Goal: Task Accomplishment & Management: Manage account settings

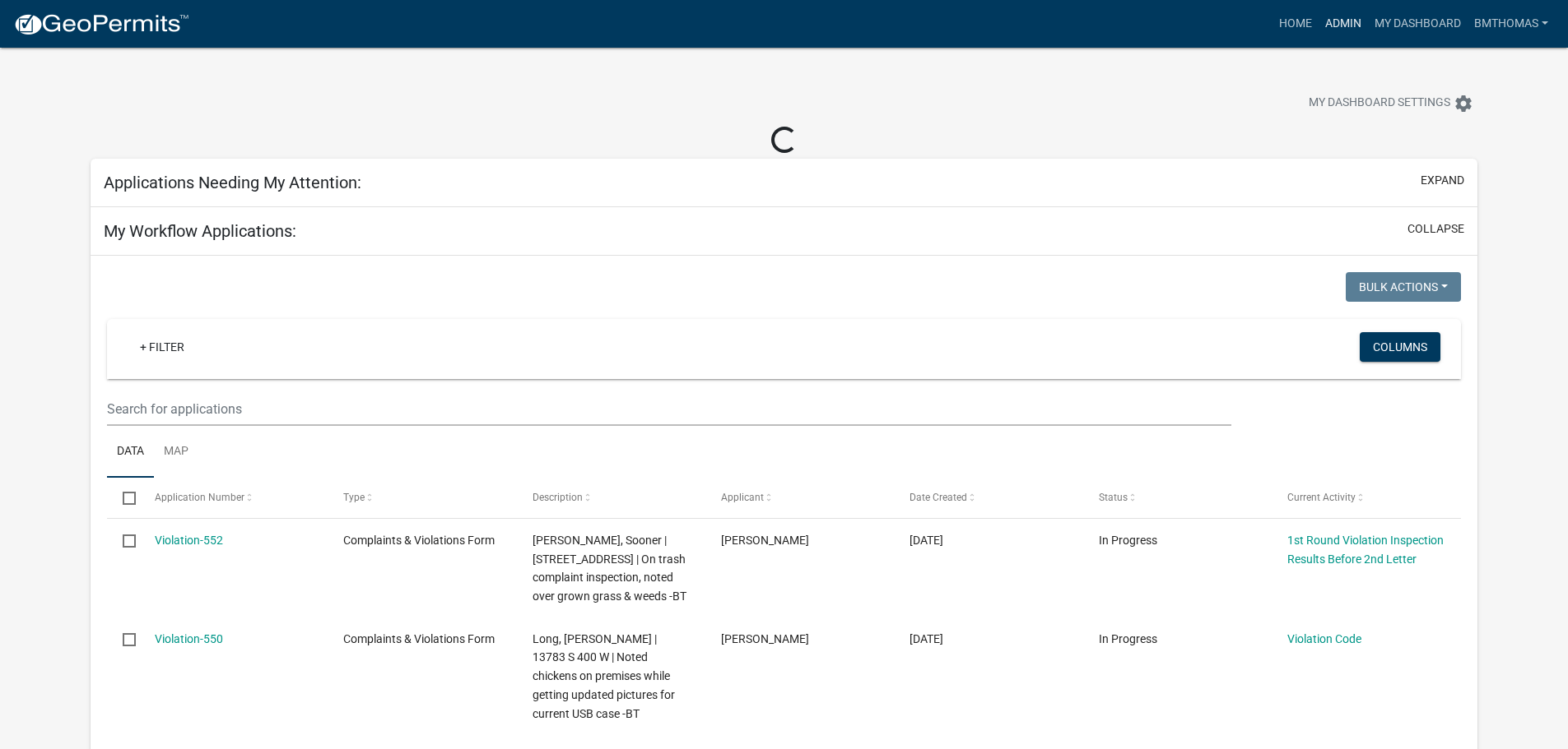
click at [1320, 28] on link "Admin" at bounding box center [1344, 24] width 50 height 31
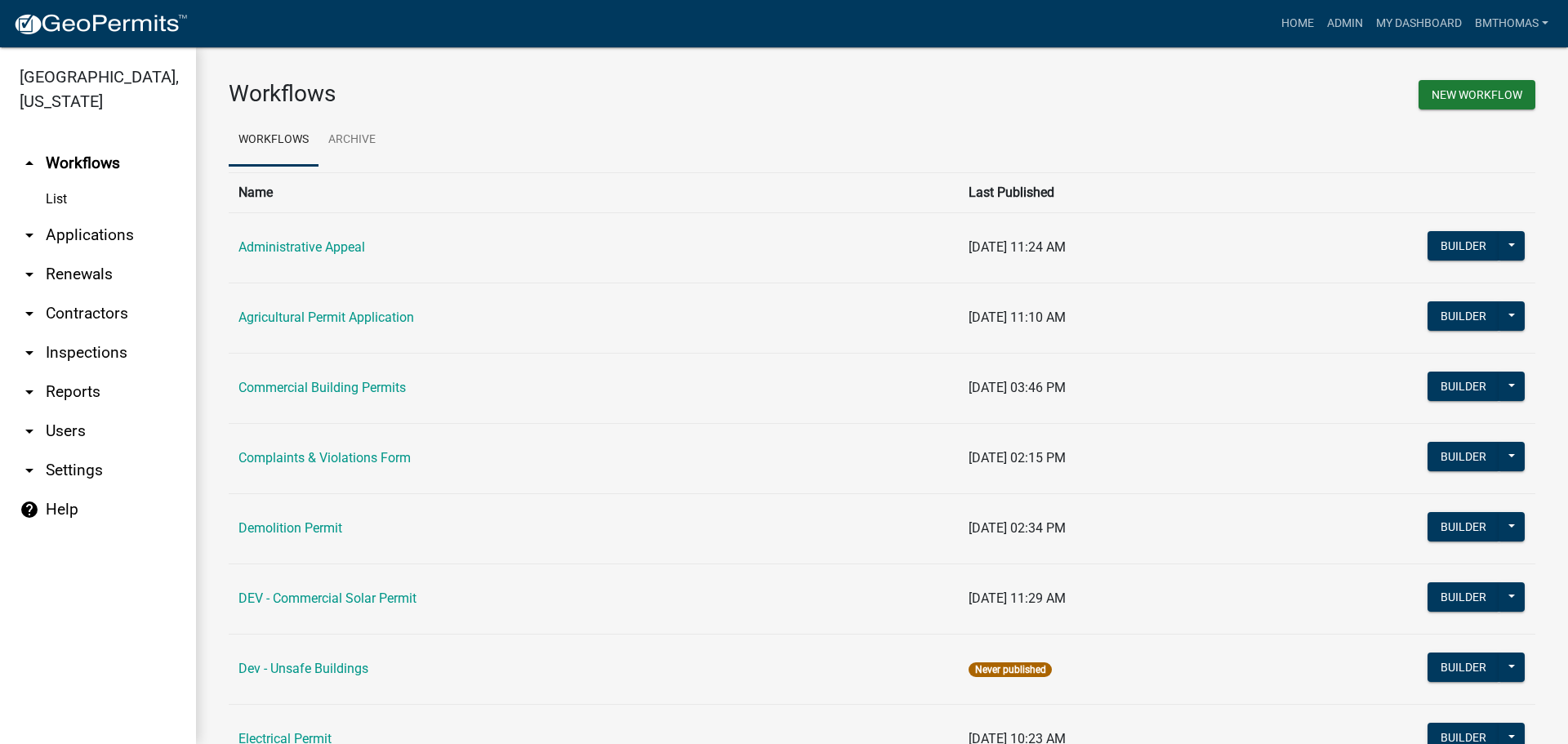
click at [57, 217] on link "arrow_drop_down Applications" at bounding box center [98, 235] width 196 height 39
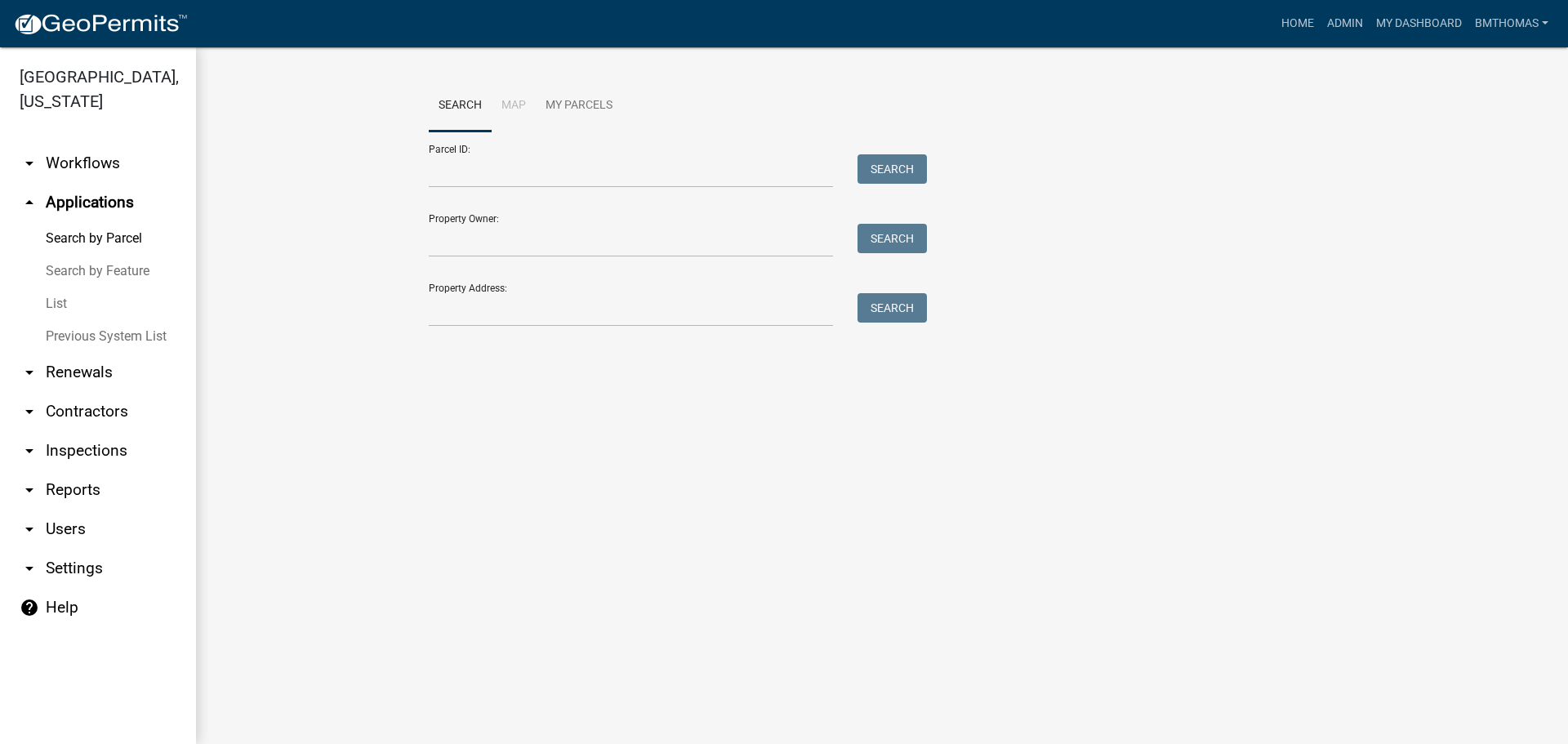
click at [48, 288] on link "List" at bounding box center [98, 304] width 196 height 33
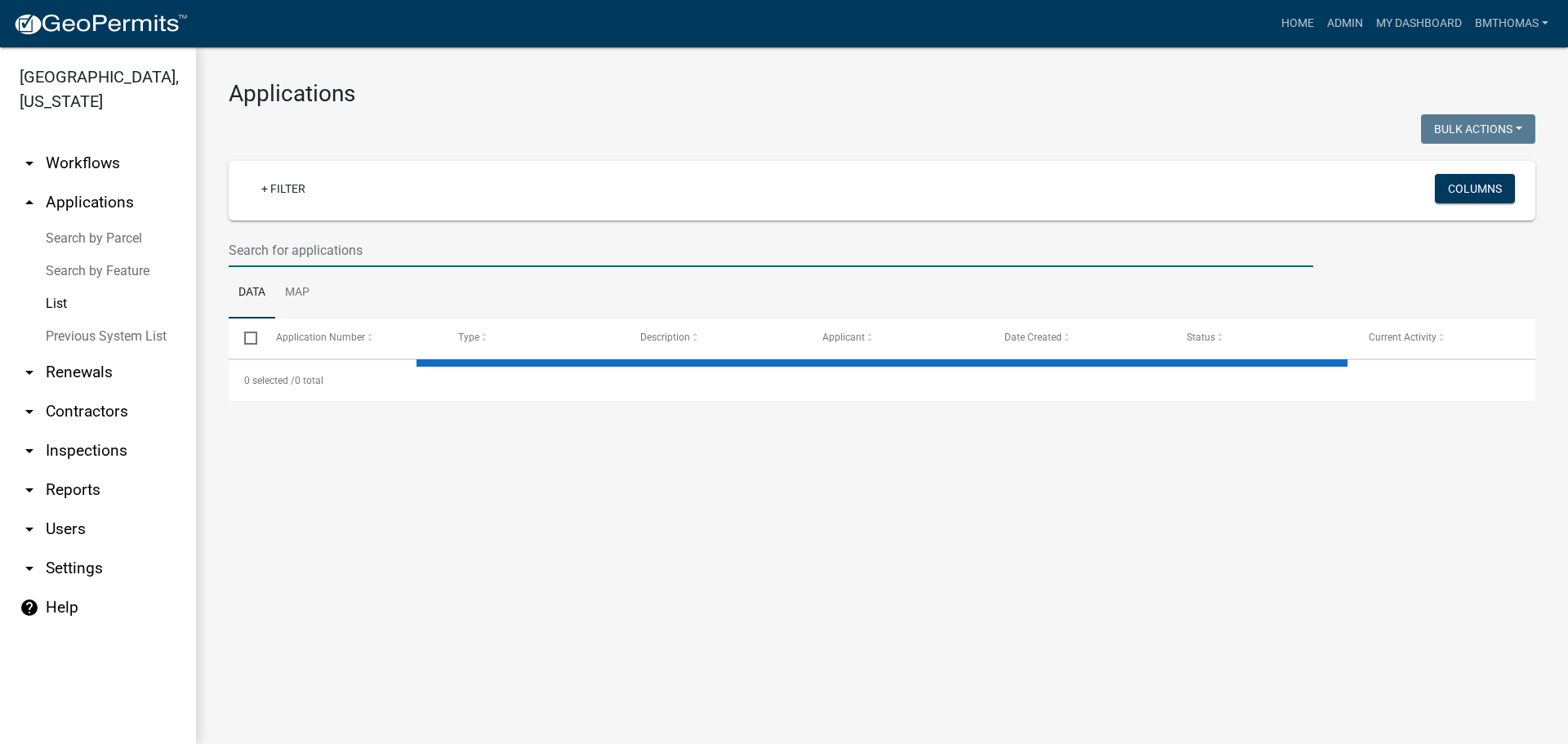
click at [274, 251] on input "text" at bounding box center [771, 250] width 1084 height 34
select select "3: 100"
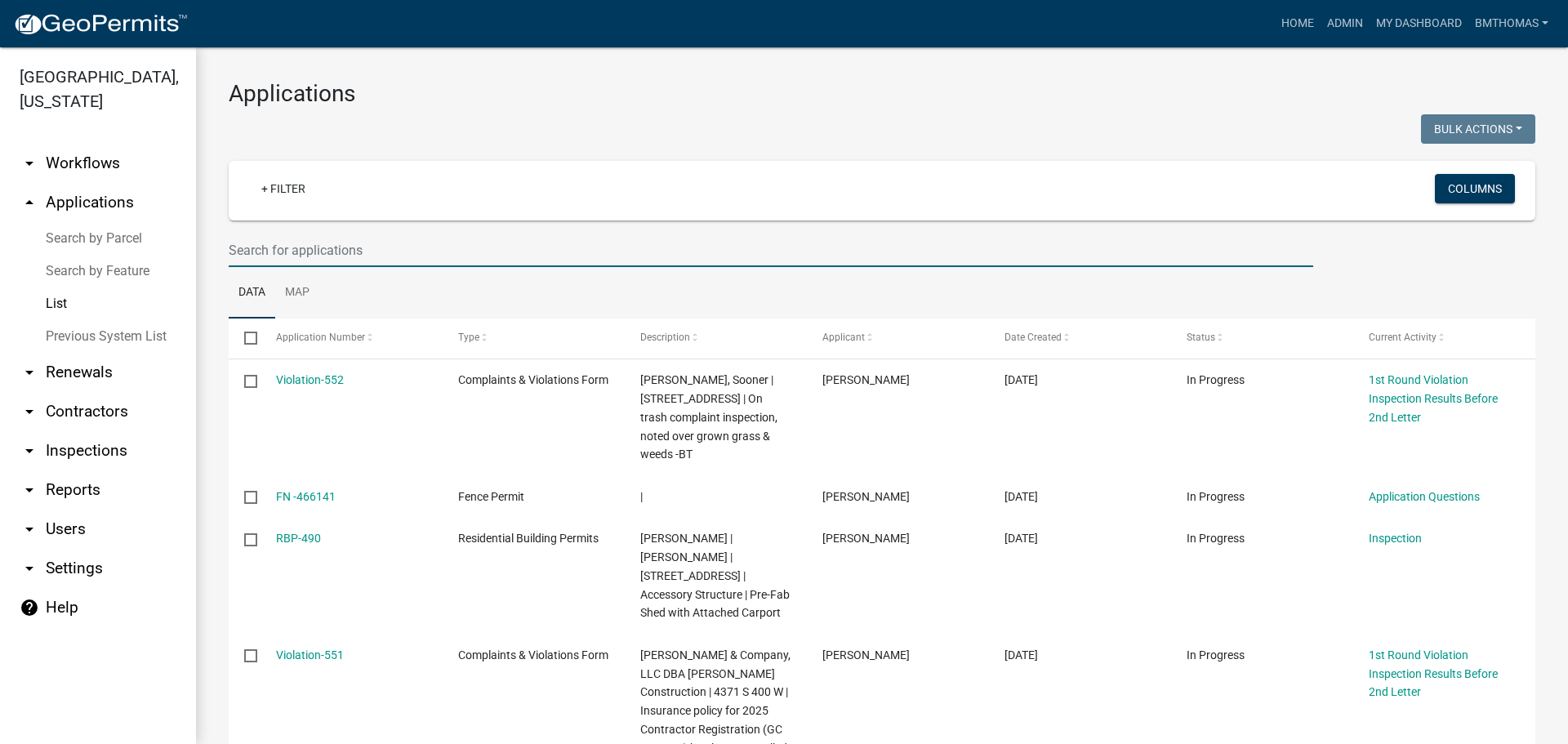
click at [84, 432] on link "arrow_drop_down Inspections" at bounding box center [98, 451] width 196 height 39
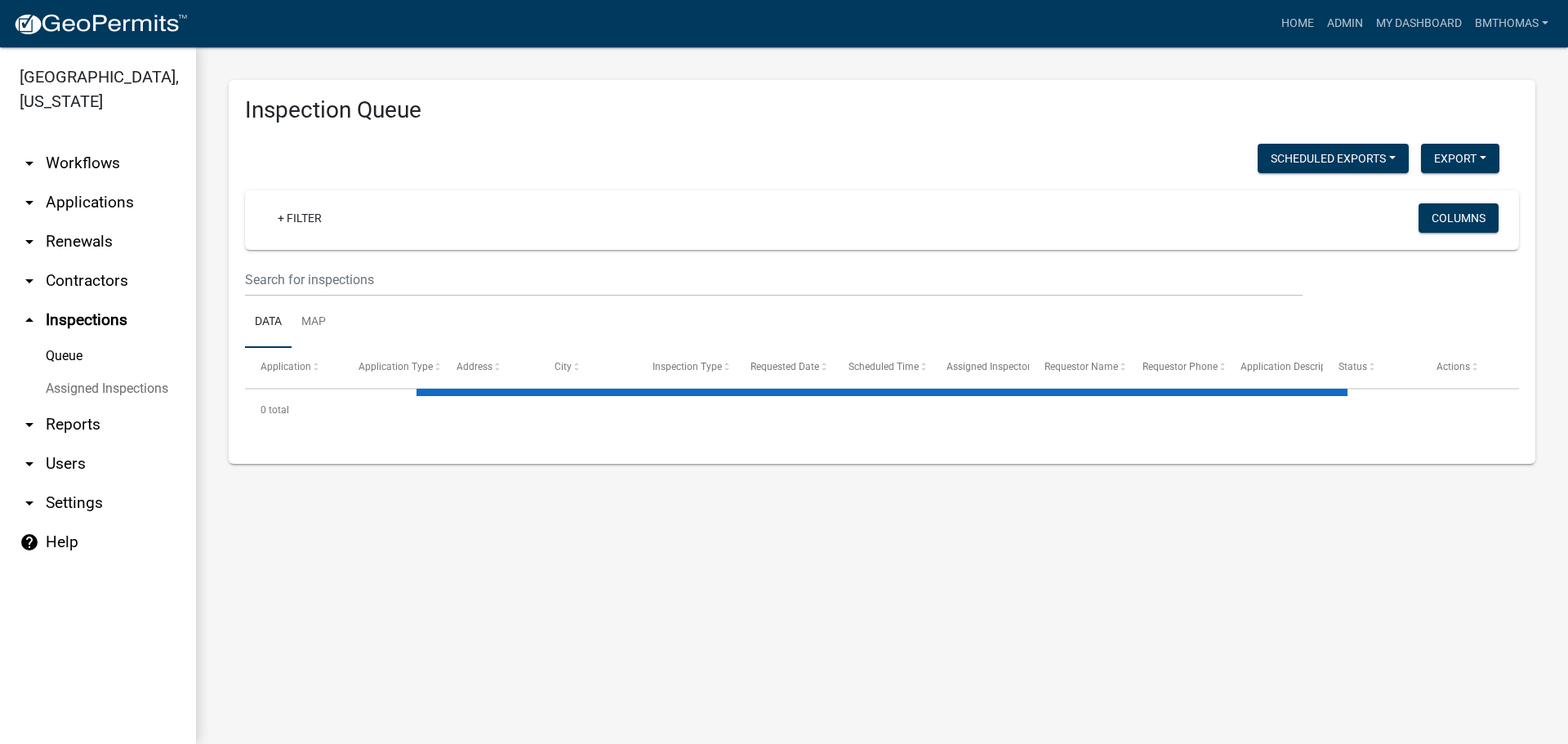
click at [63, 373] on link "Assigned Inspections" at bounding box center [98, 389] width 196 height 33
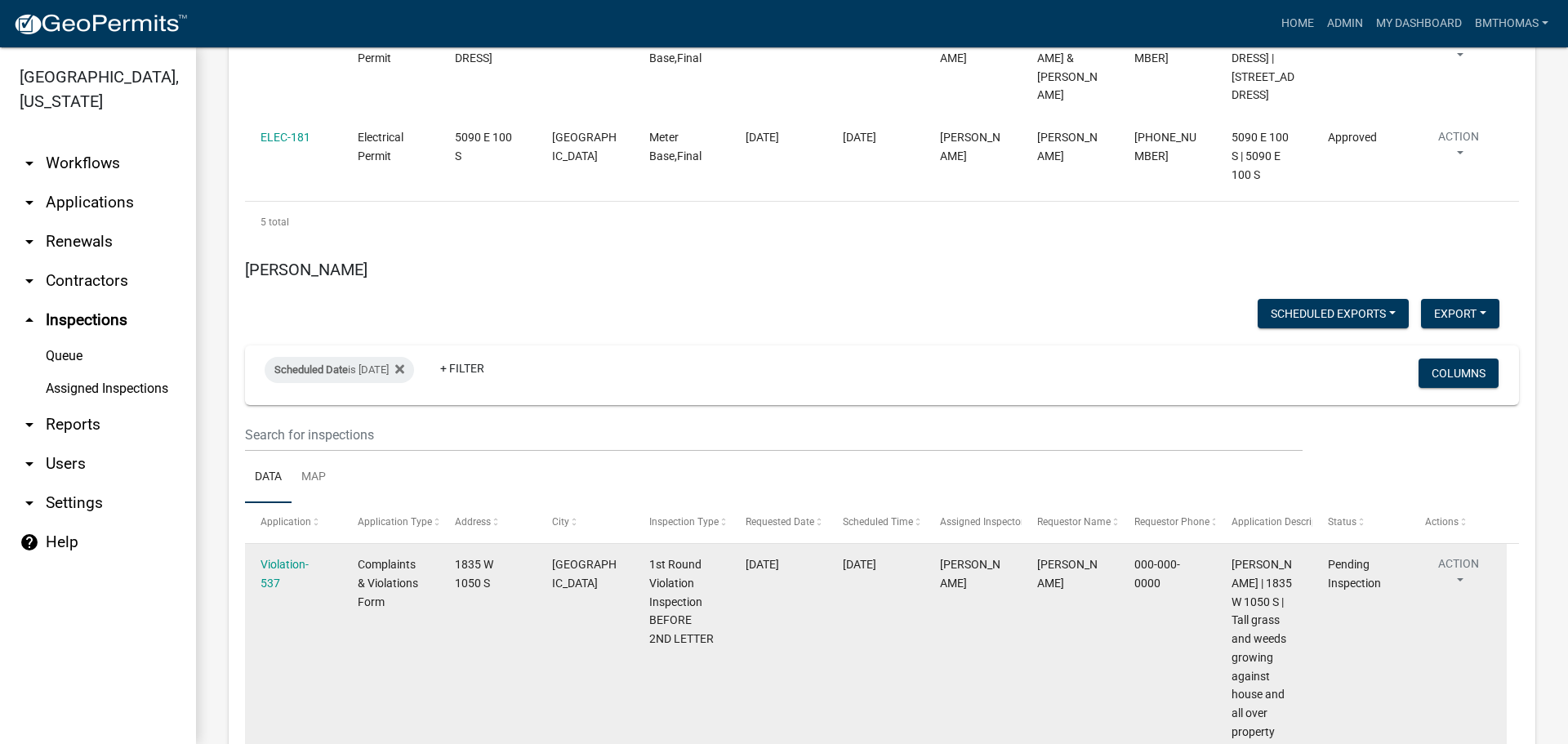
scroll to position [10651, 0]
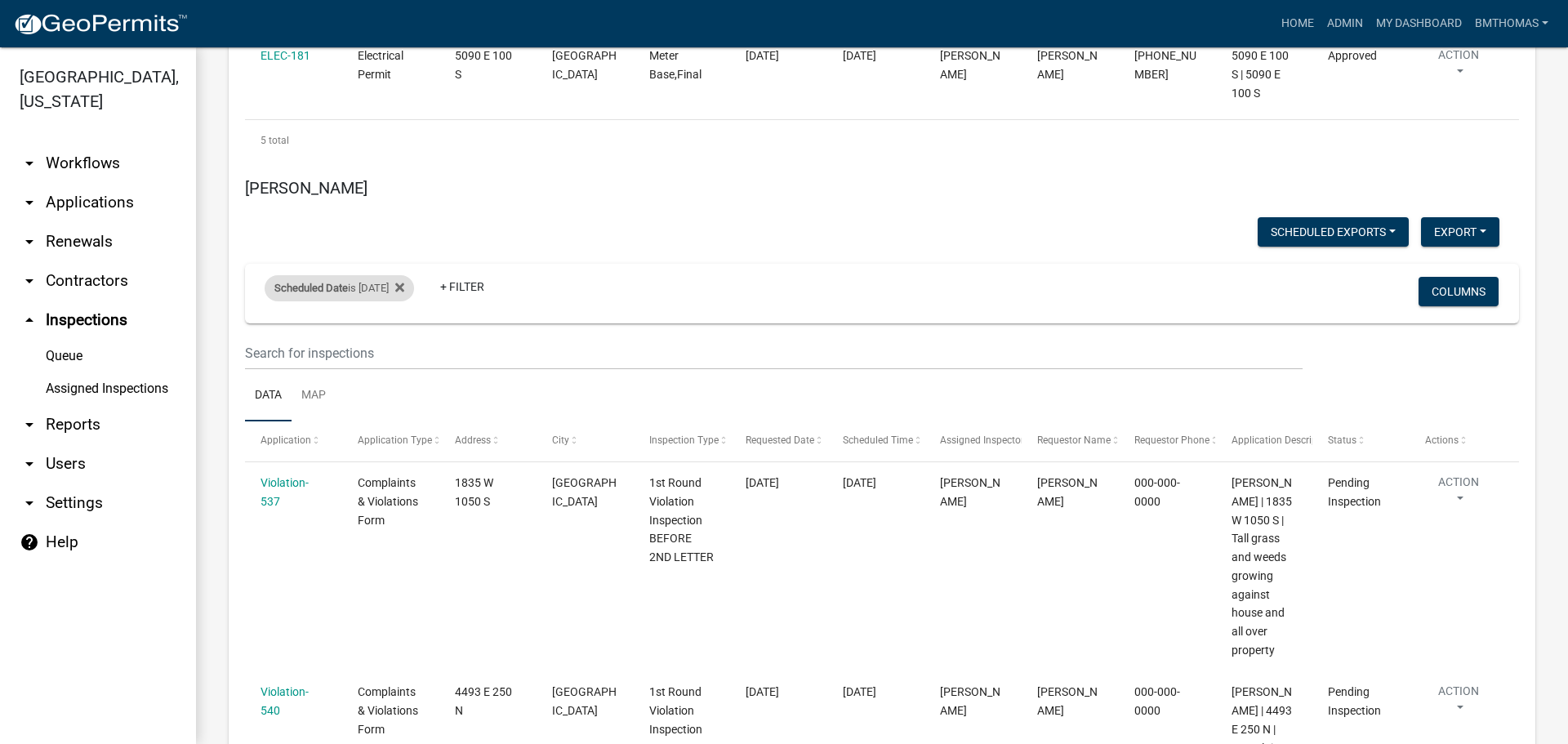
click at [374, 276] on div "Scheduled Date is [DATE]" at bounding box center [339, 289] width 149 height 27
click at [409, 165] on input "[DATE]" at bounding box center [354, 164] width 114 height 34
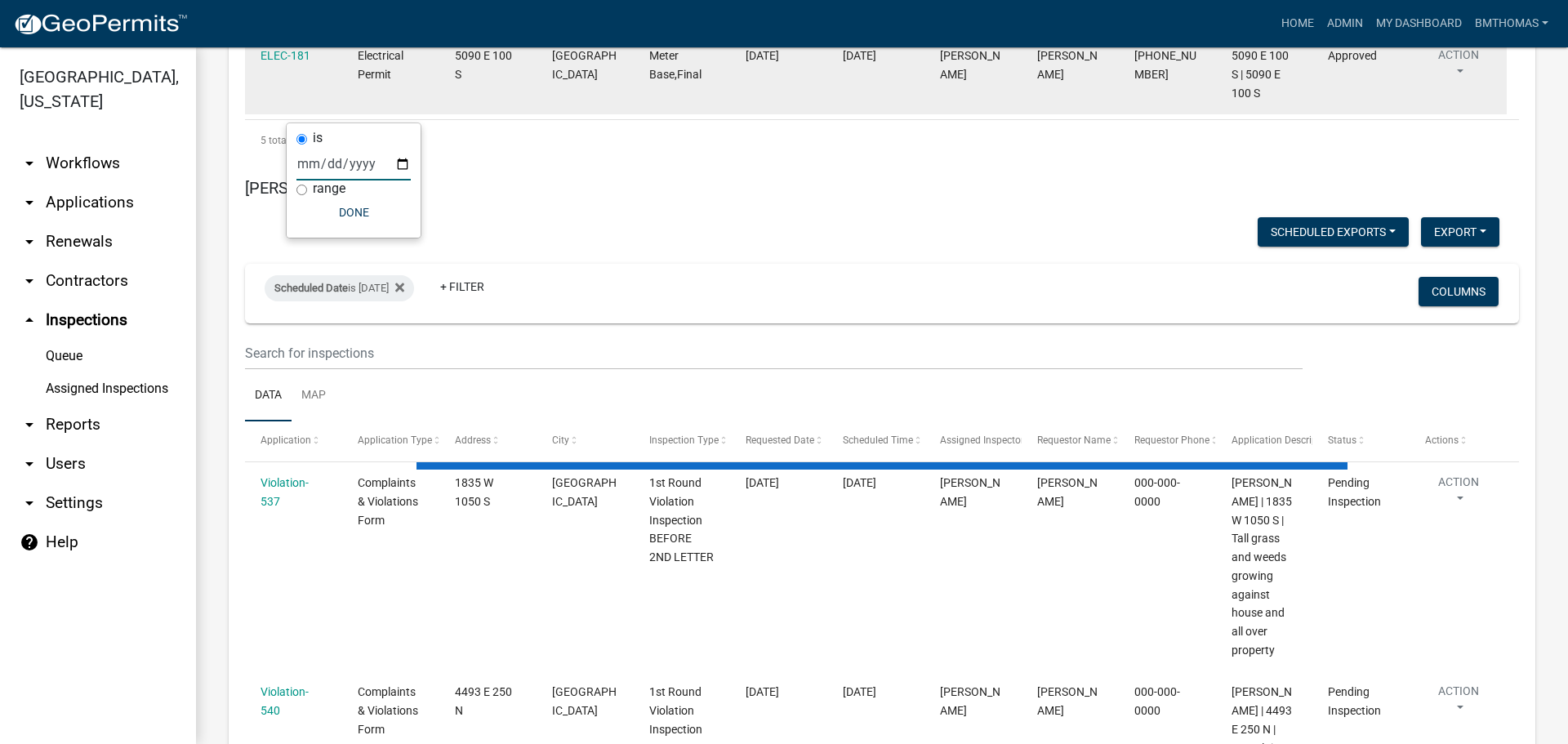
scroll to position [10333, 0]
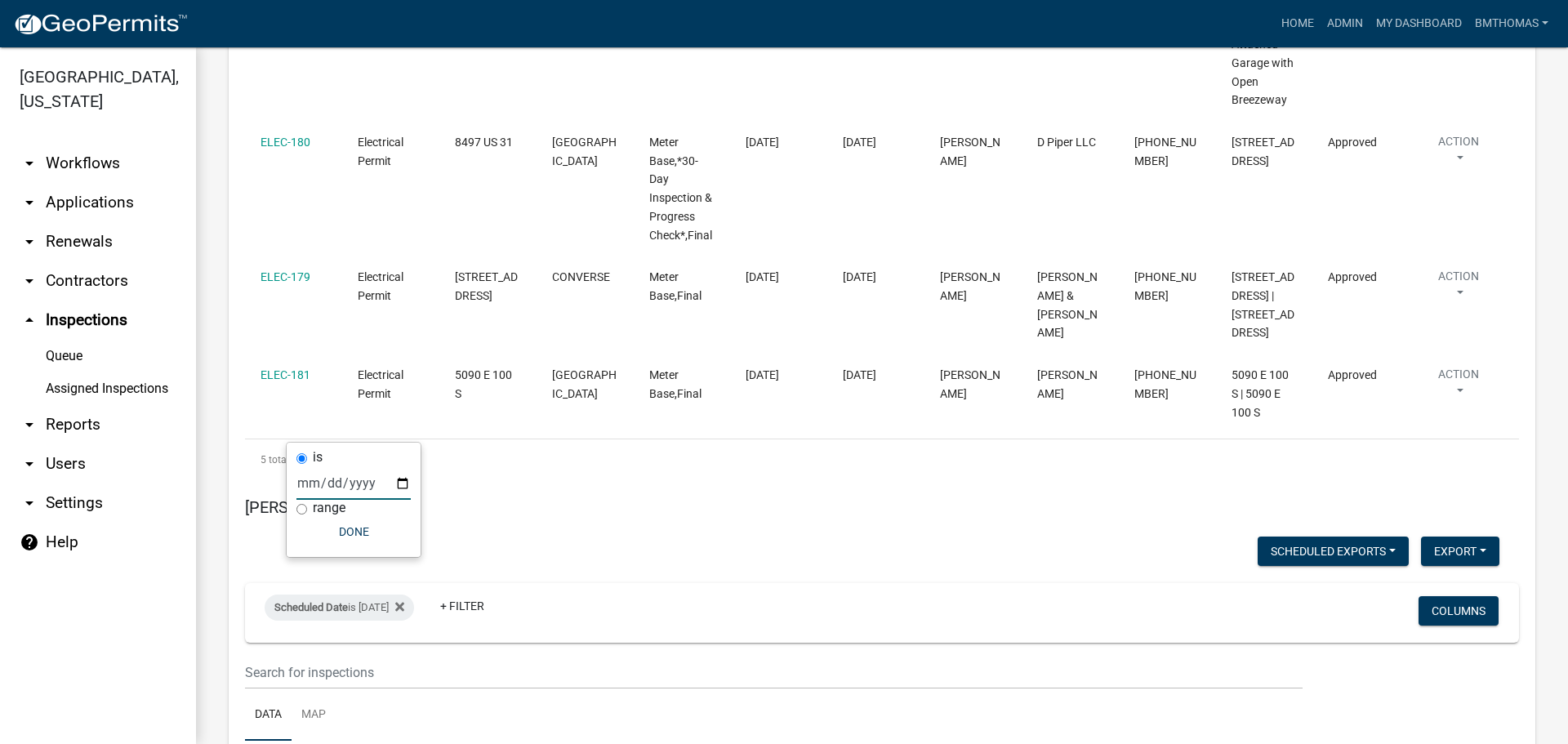
click at [390, 482] on input "[DATE]" at bounding box center [354, 483] width 114 height 34
click at [400, 484] on input "[DATE]" at bounding box center [354, 483] width 114 height 34
type input "[DATE]"
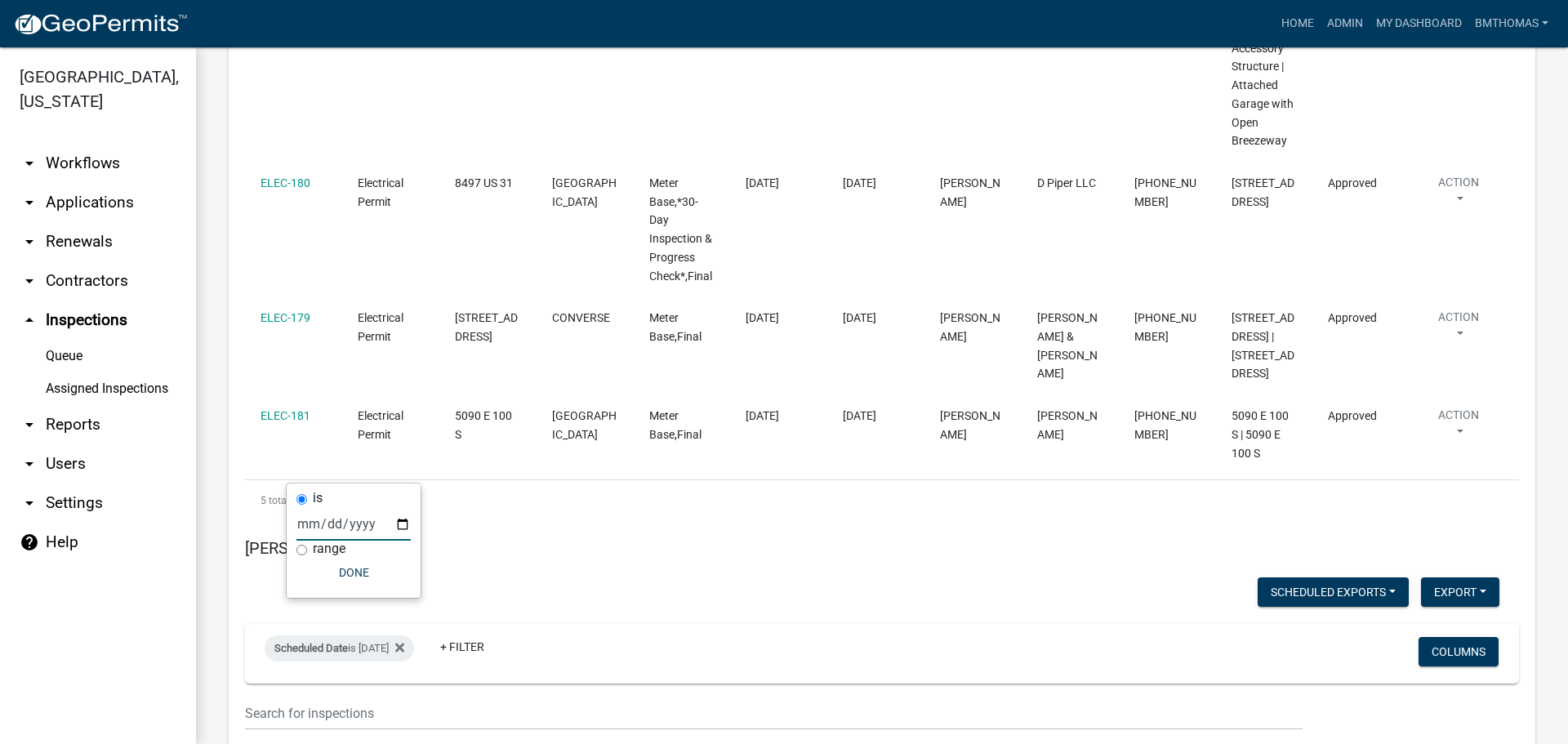
scroll to position [10580, 0]
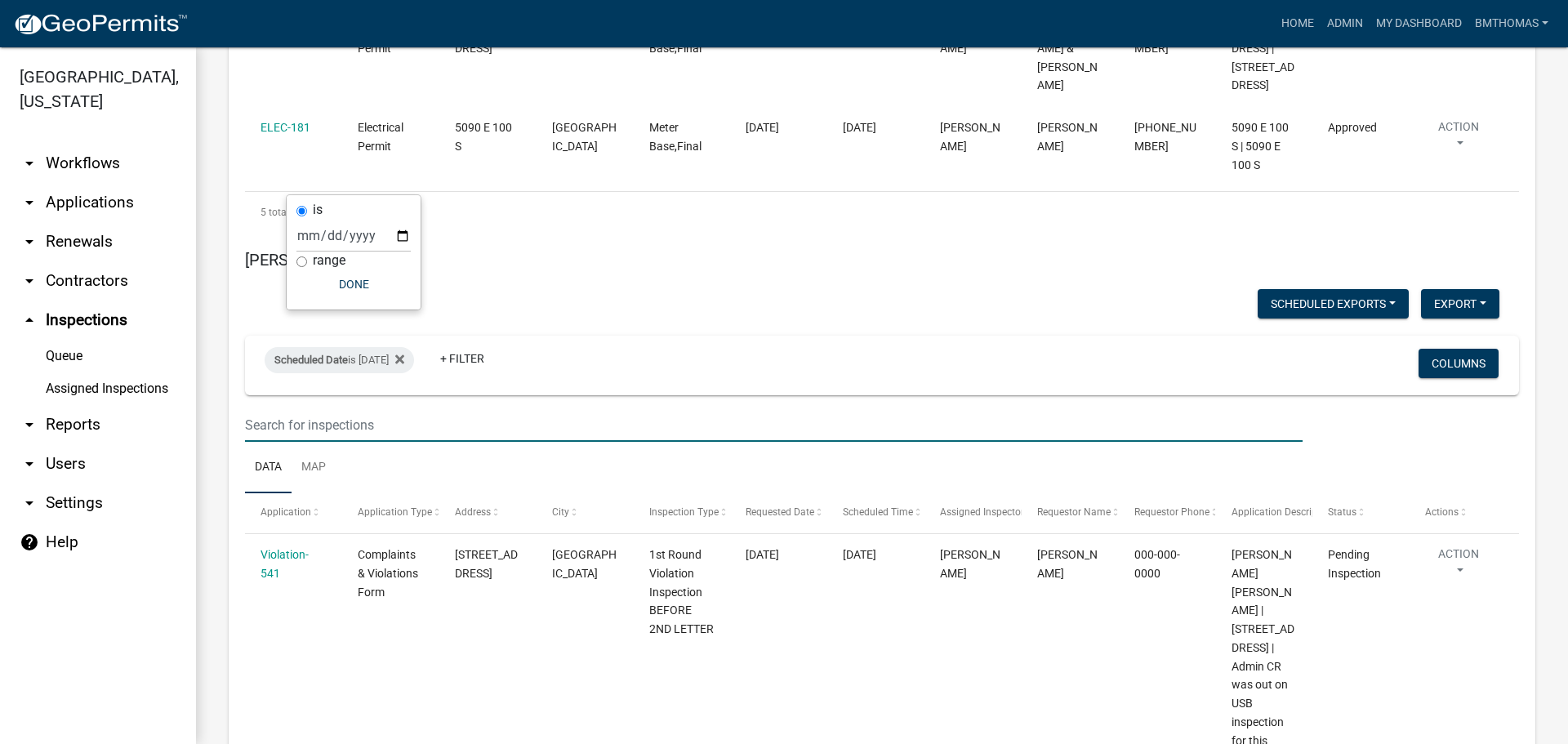
click at [602, 409] on input "text" at bounding box center [774, 425] width 1058 height 34
